Goal: Task Accomplishment & Management: Use online tool/utility

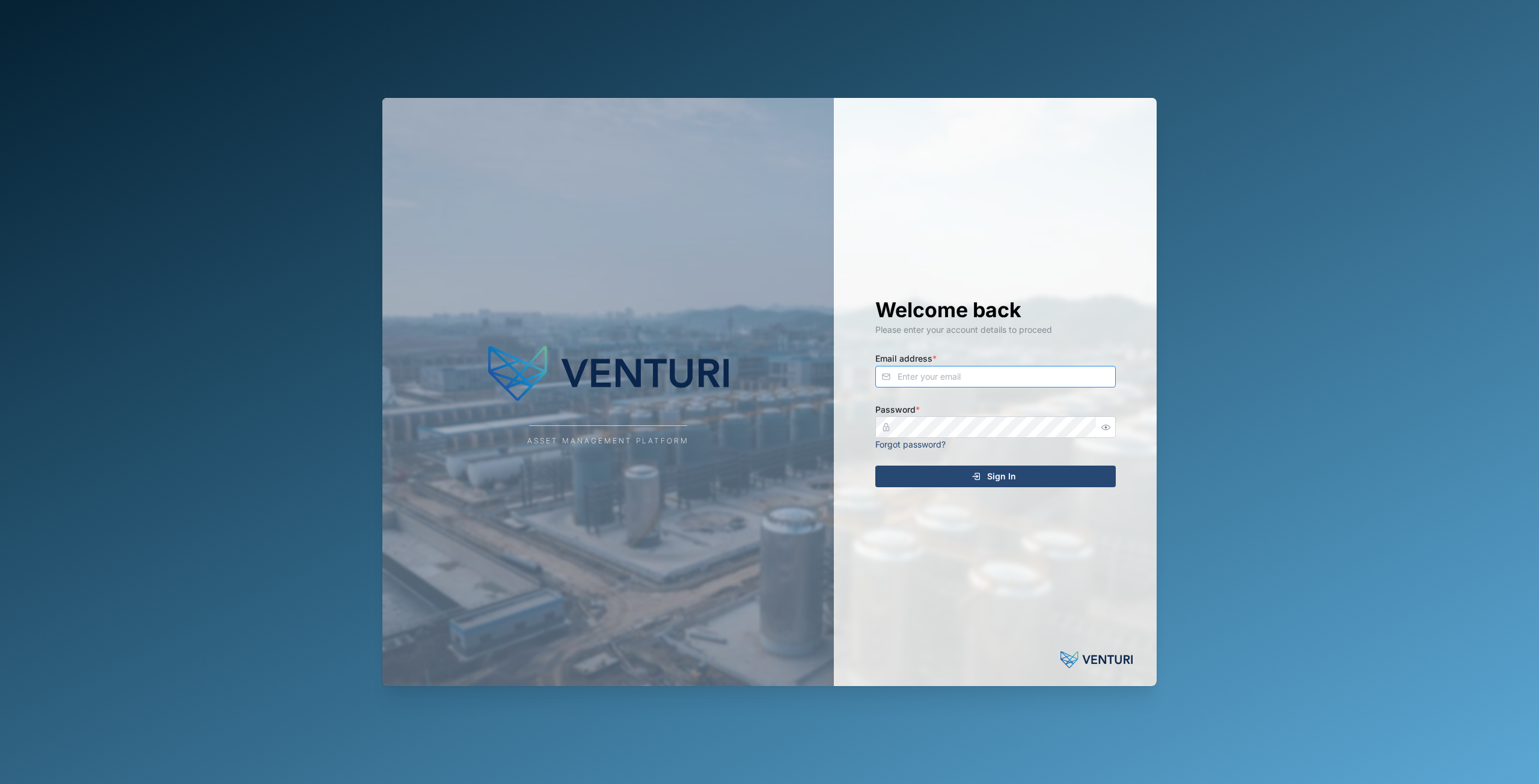
type input "[EMAIL_ADDRESS][DOMAIN_NAME]"
click at [1029, 480] on div "Sign In" at bounding box center [993, 477] width 221 height 20
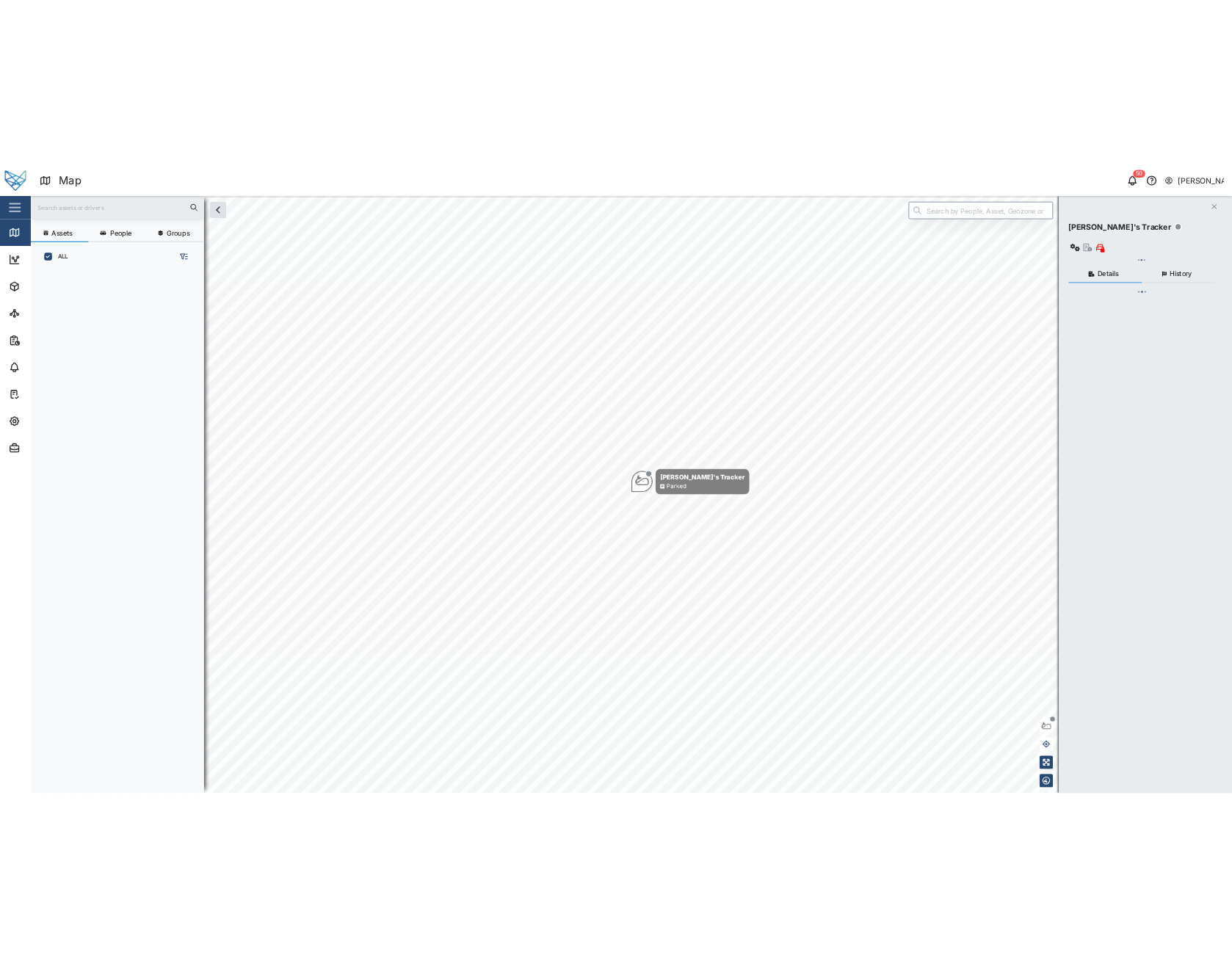
scroll to position [778, 229]
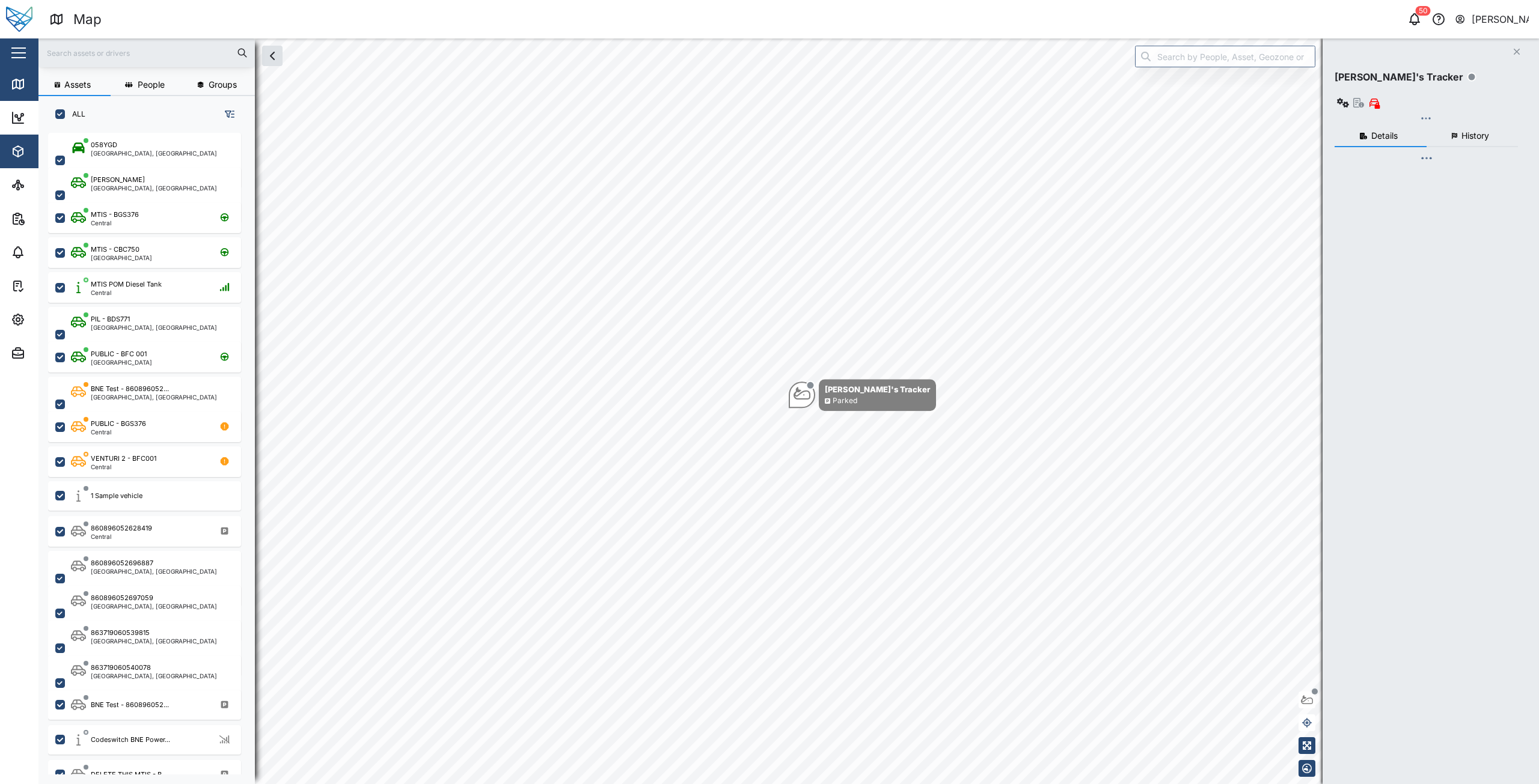
checkbox input "true"
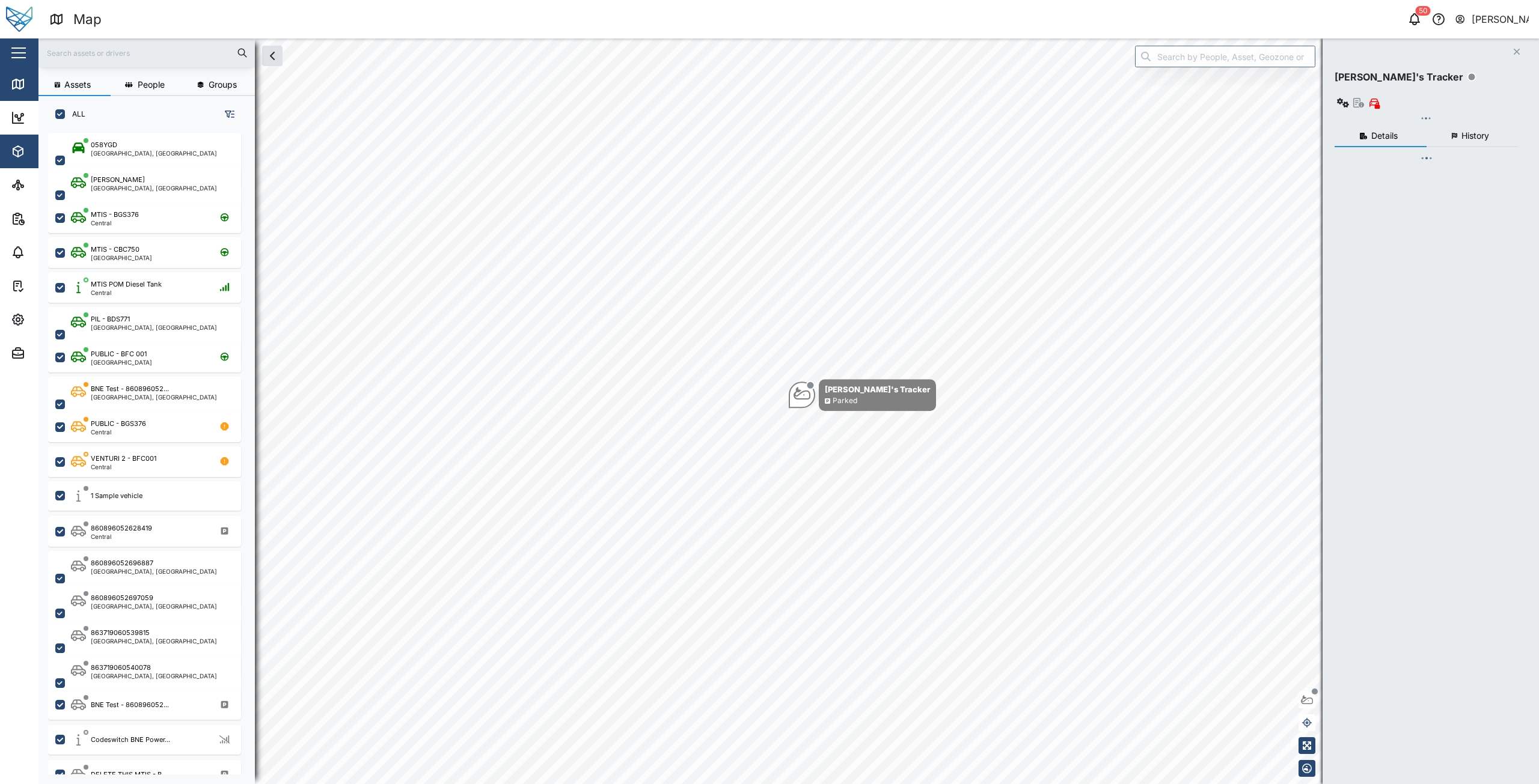
checkbox input "true"
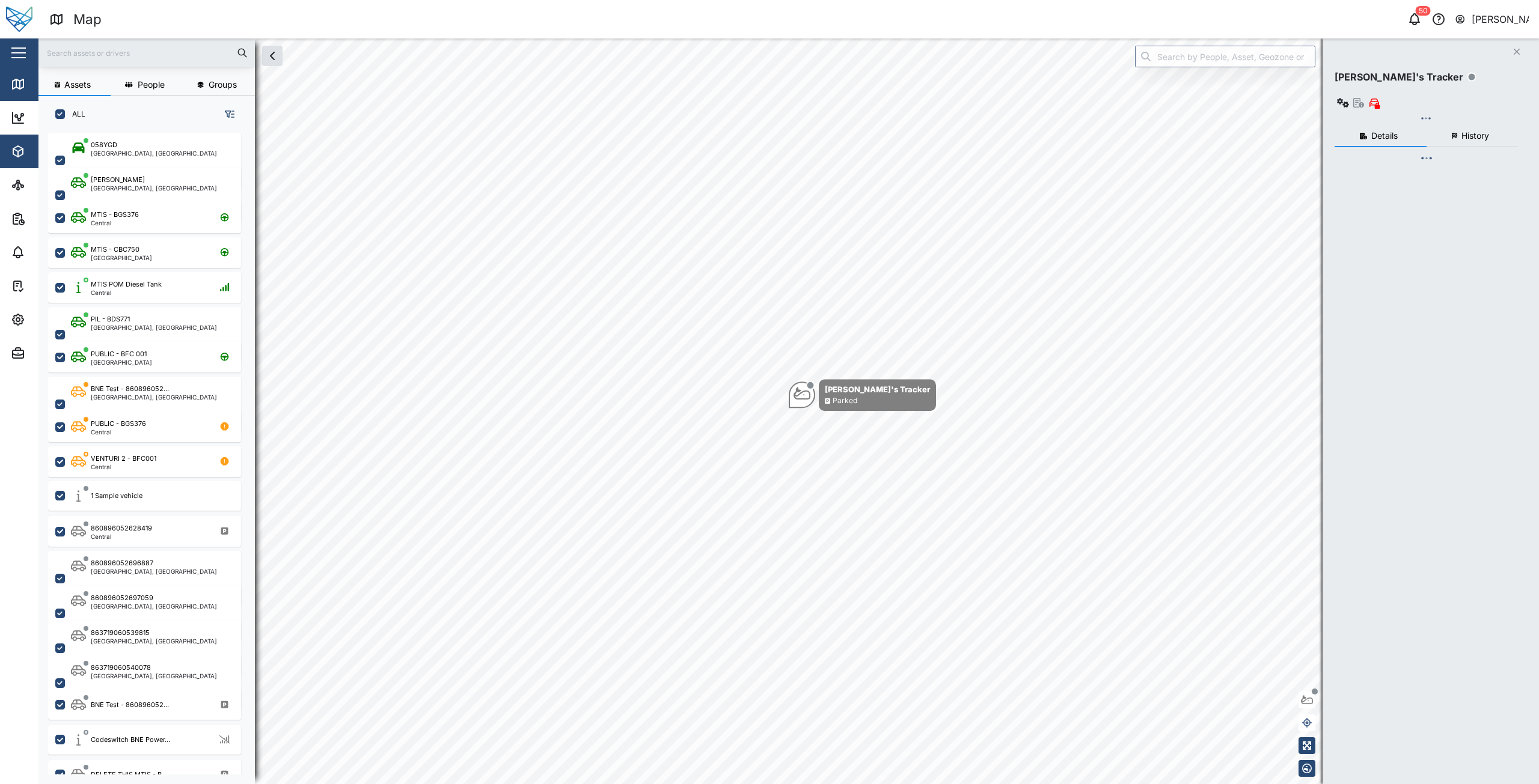
checkbox input "true"
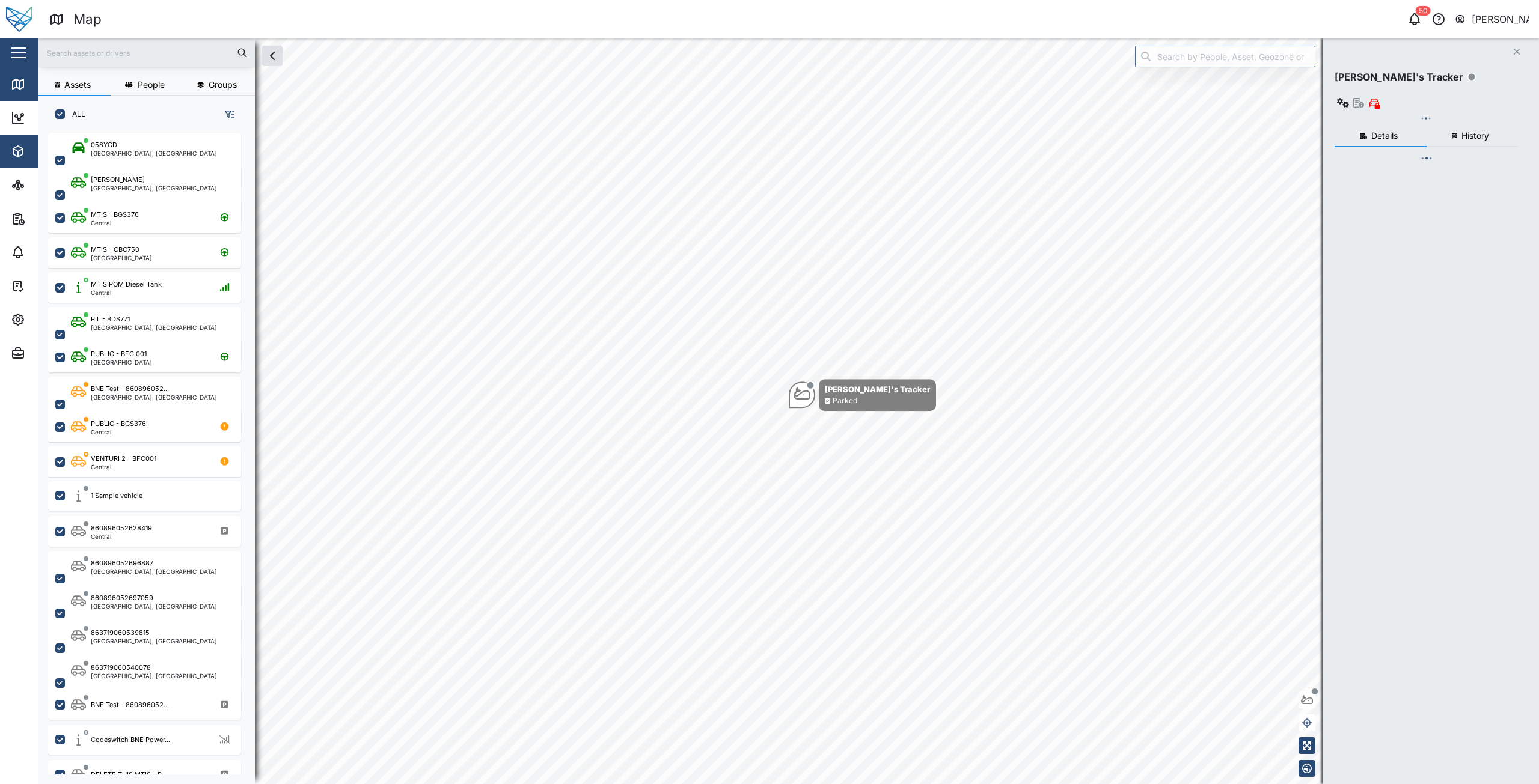
checkbox input "true"
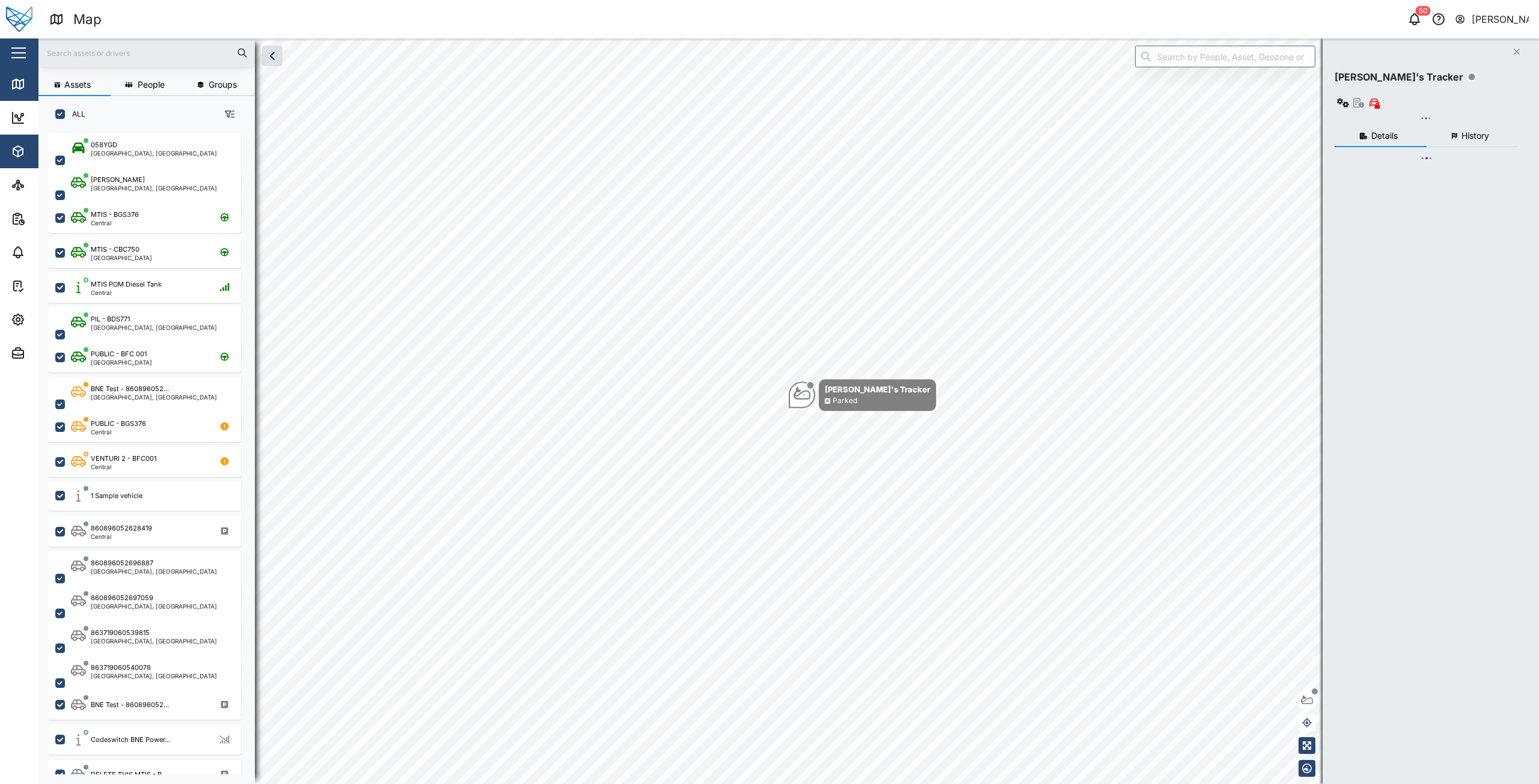
checkbox input "true"
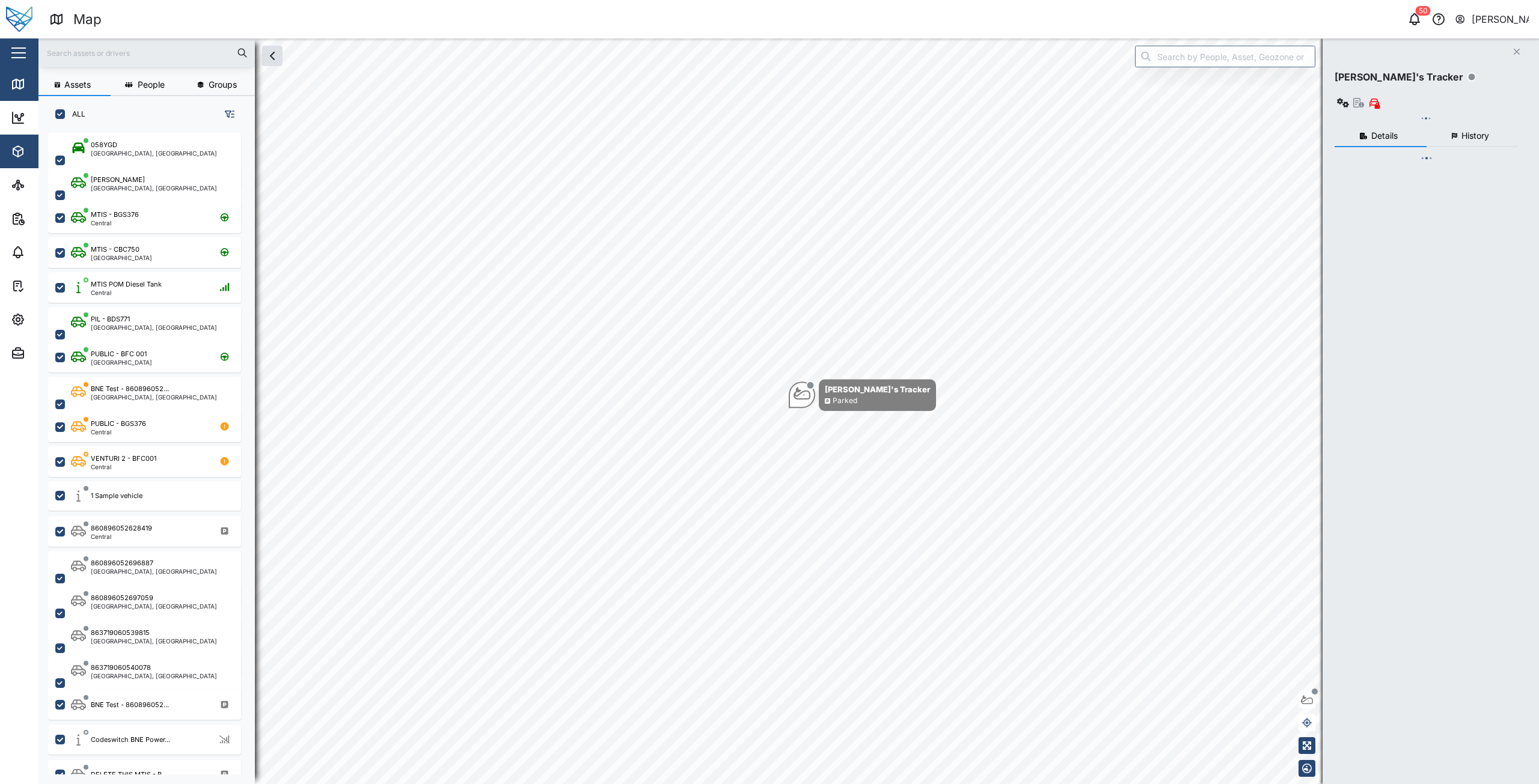
checkbox input "true"
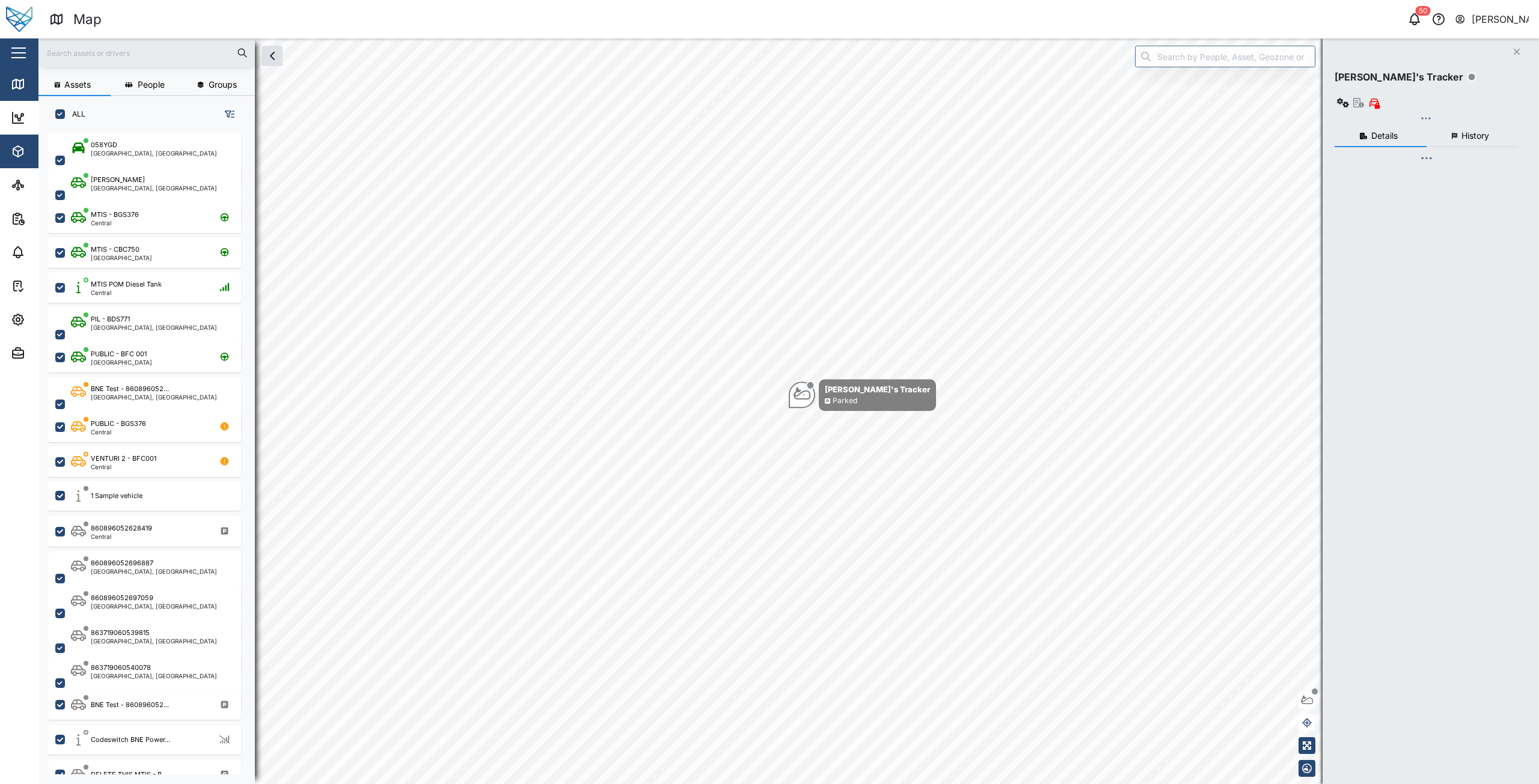
checkbox input "true"
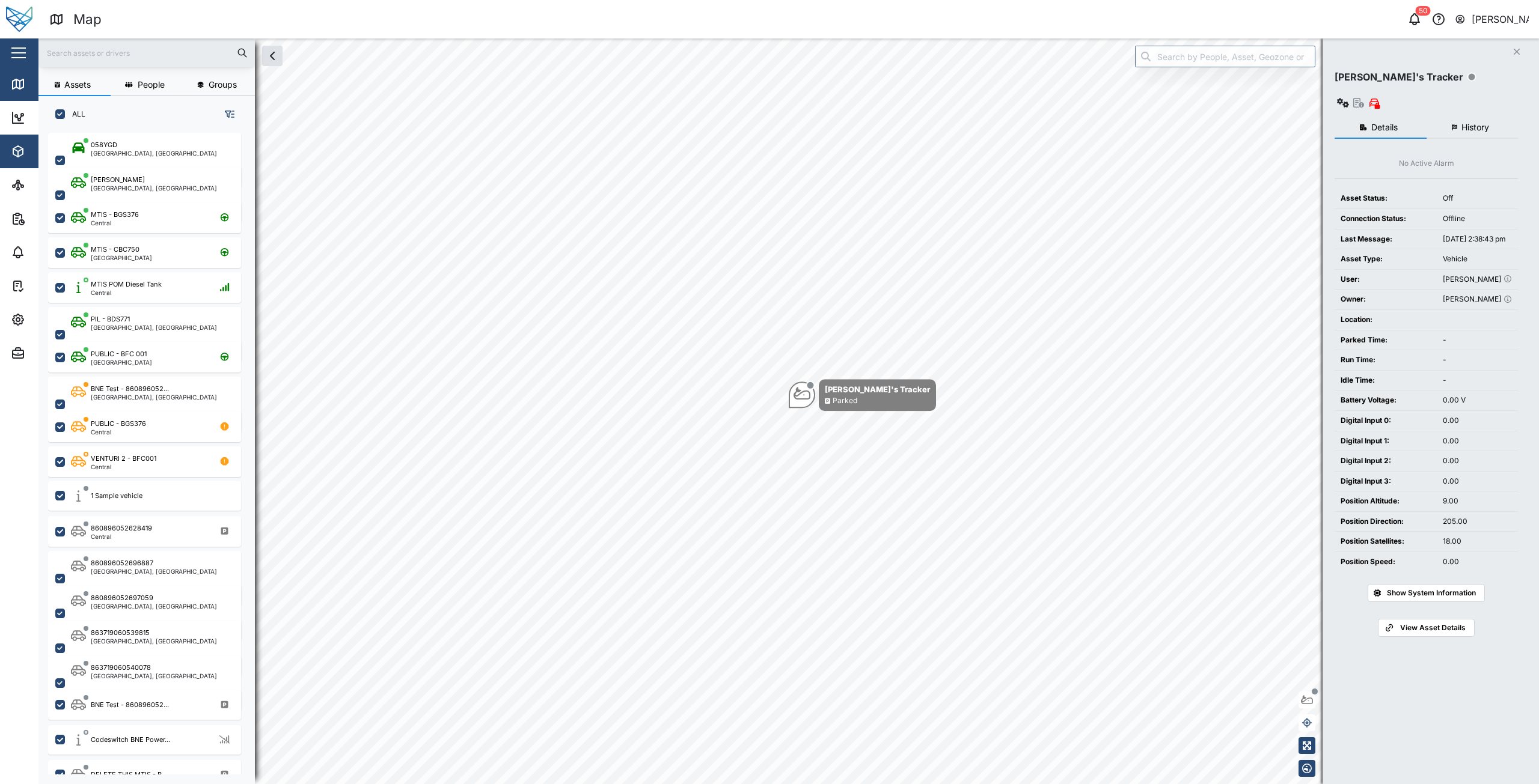
click at [15, 142] on span "Assets" at bounding box center [65, 151] width 109 height 34
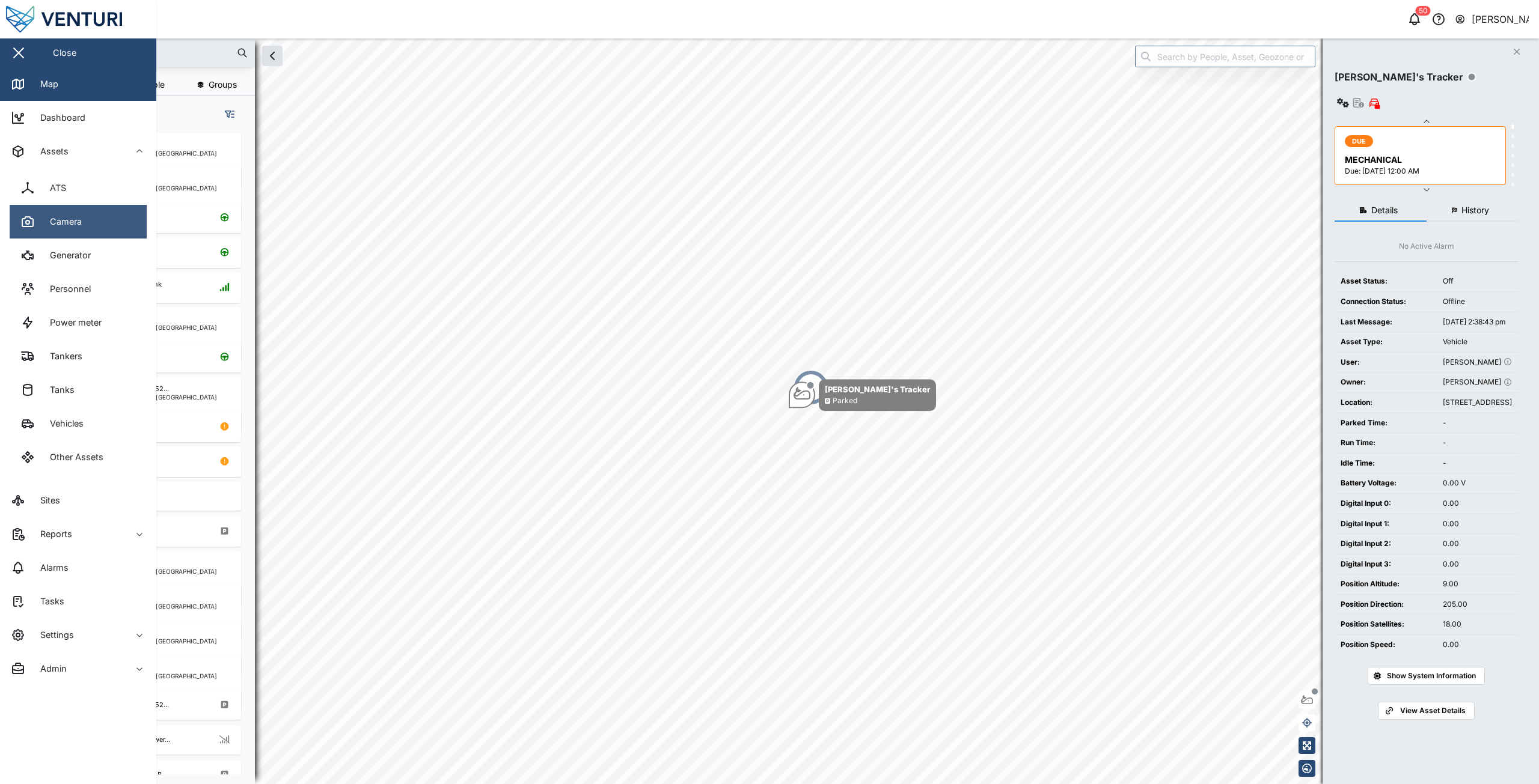
click at [43, 220] on div "Camera" at bounding box center [61, 221] width 41 height 13
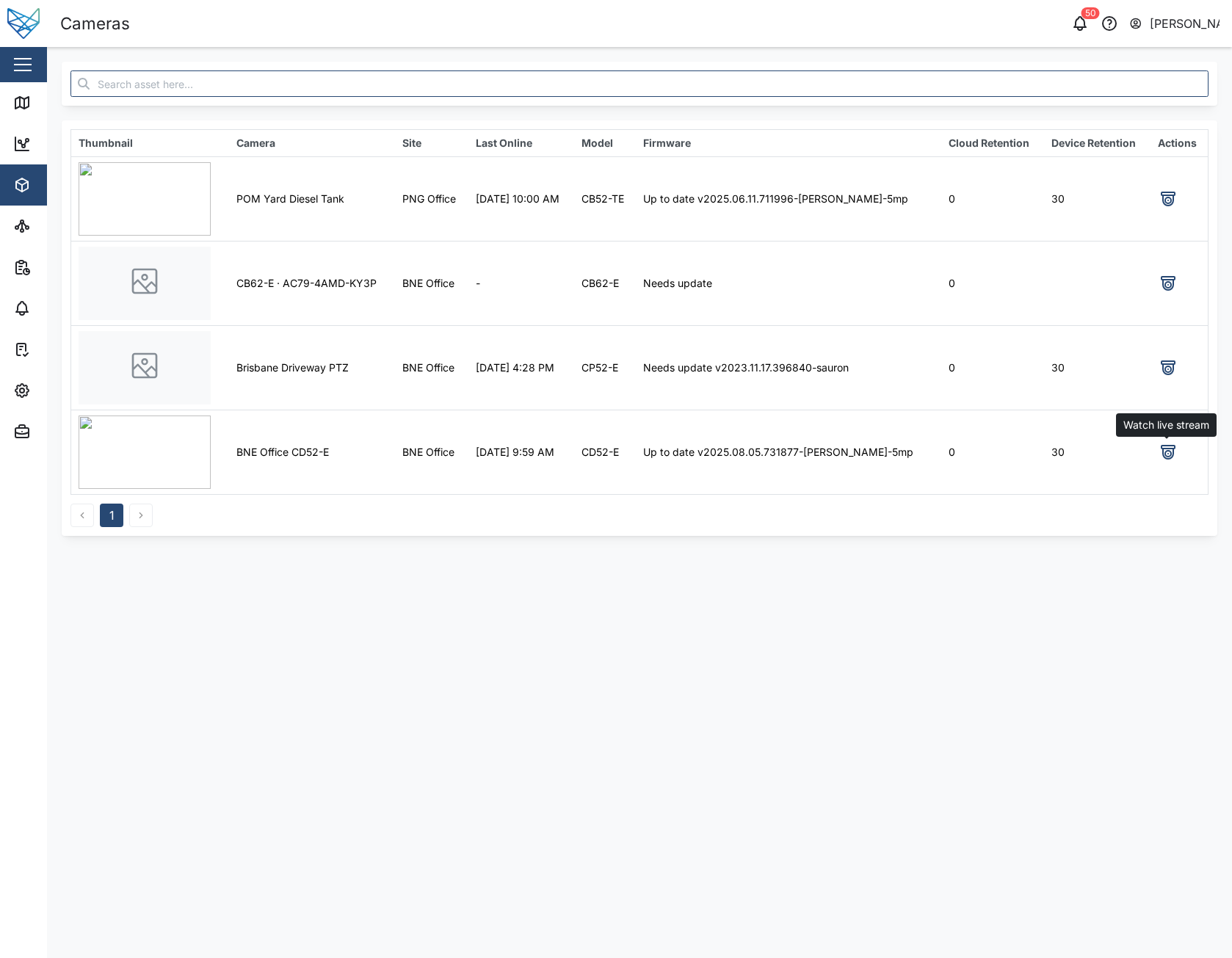
click at [1167, 449] on icon at bounding box center [1167, 452] width 17 height 17
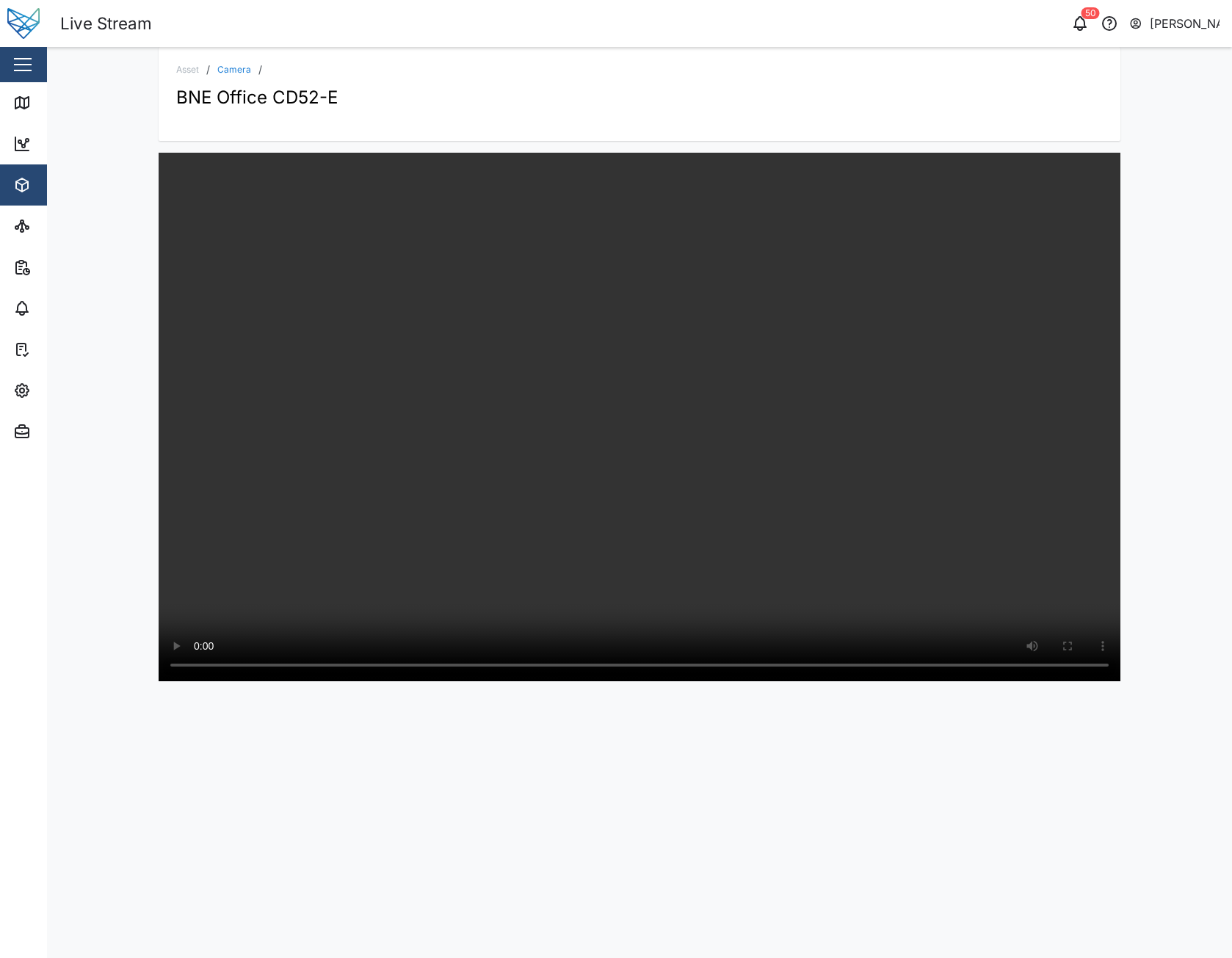
click at [1174, 235] on div "Asset / Camera / BNE Office CD52-E" at bounding box center [640, 502] width 1185 height 911
